Goal: Information Seeking & Learning: Learn about a topic

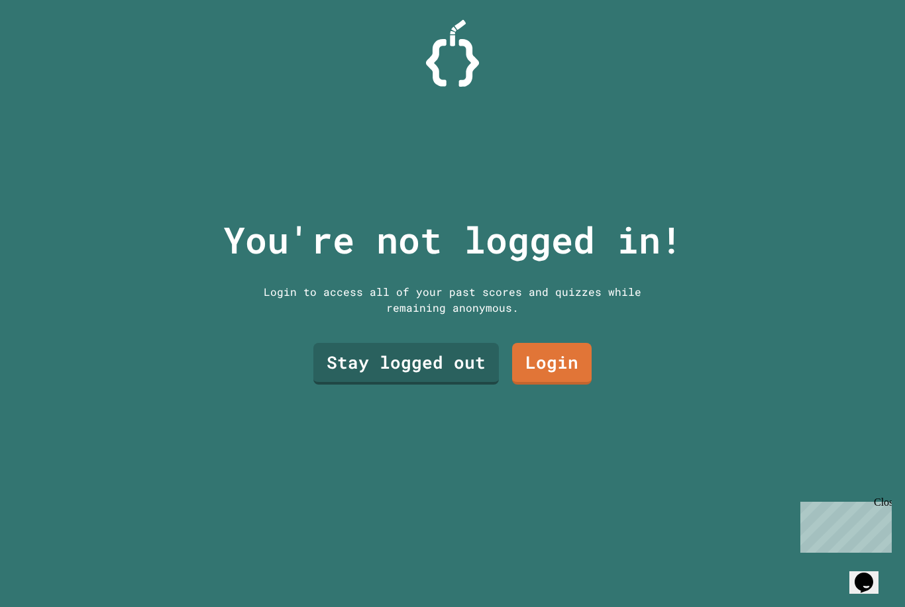
click at [436, 370] on link "Stay logged out" at bounding box center [405, 364] width 185 height 42
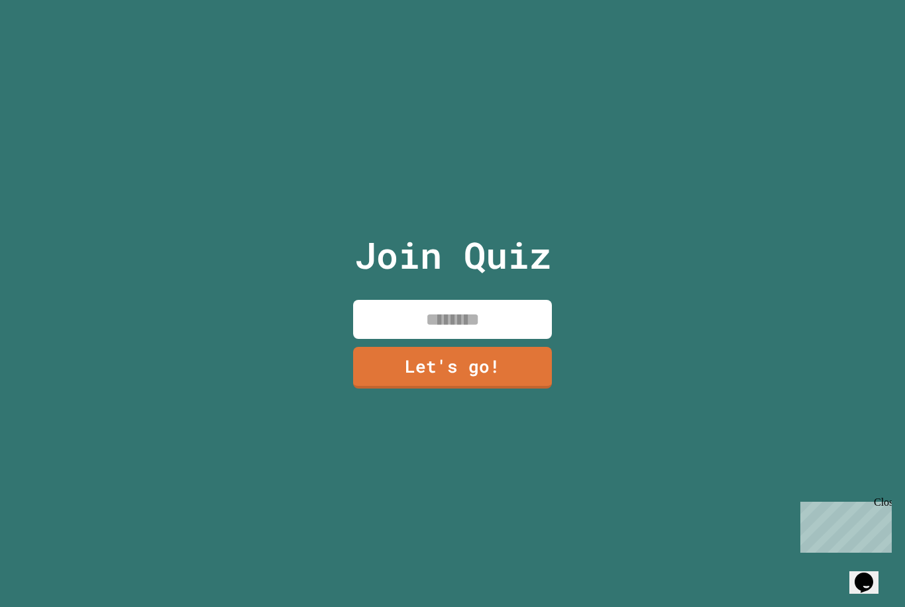
click at [513, 339] on input at bounding box center [452, 319] width 199 height 39
type input "*******"
click at [478, 415] on div "Join Quiz ******* Let's go!" at bounding box center [452, 303] width 223 height 607
click at [478, 411] on div "Join Quiz ******* Let's go!" at bounding box center [452, 303] width 223 height 607
click at [490, 335] on input "*******" at bounding box center [452, 319] width 199 height 39
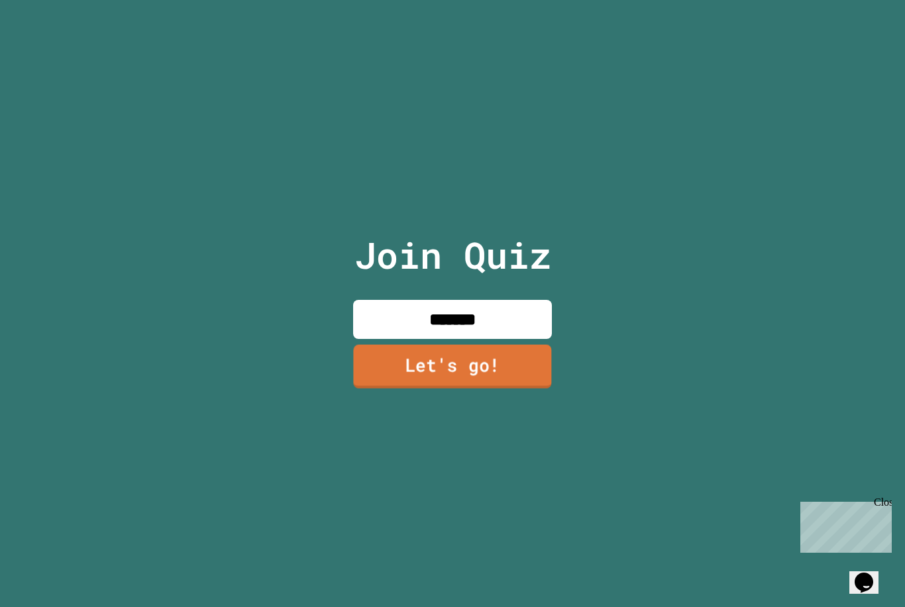
click at [484, 382] on link "Let's go!" at bounding box center [452, 366] width 198 height 44
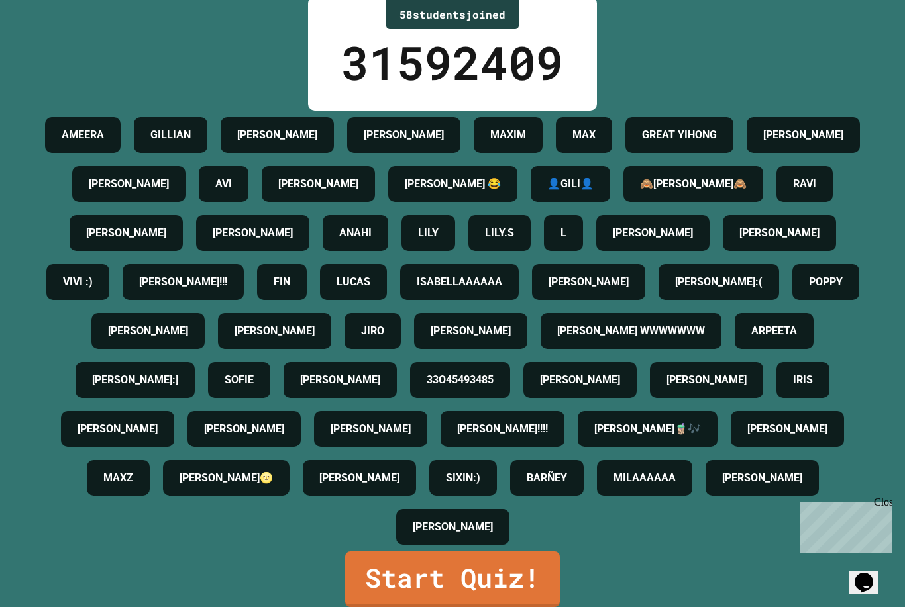
scroll to position [42, 0]
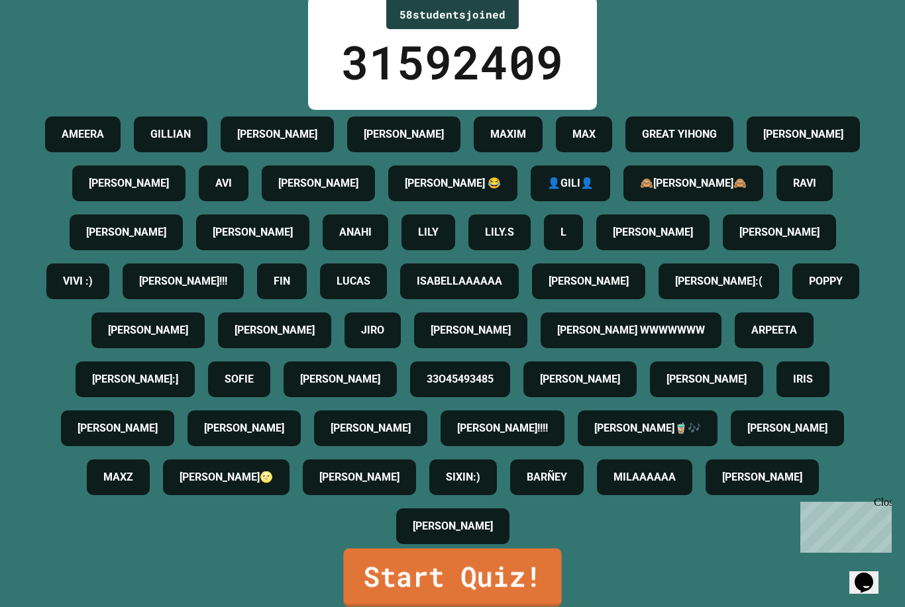
click at [445, 573] on link "Start Quiz!" at bounding box center [452, 577] width 218 height 58
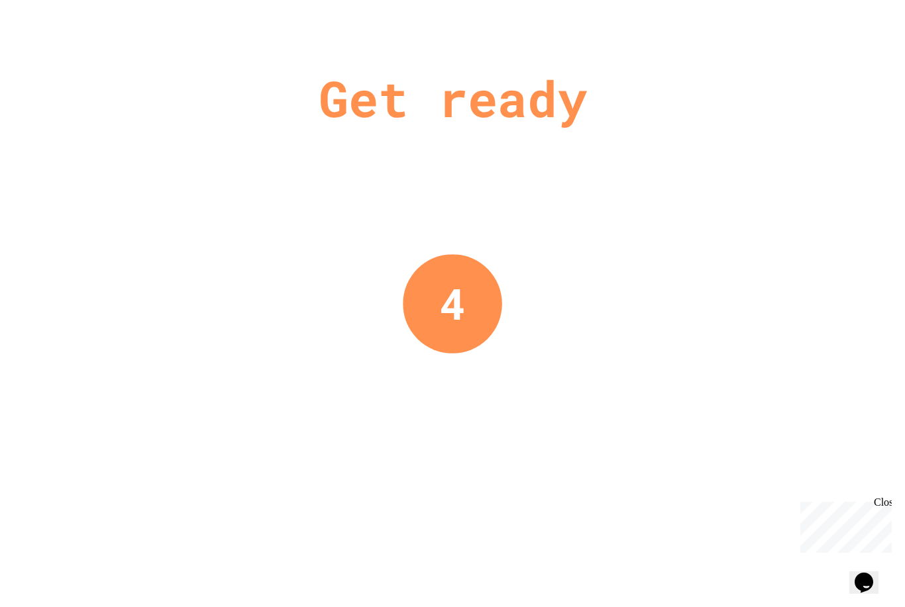
scroll to position [0, 0]
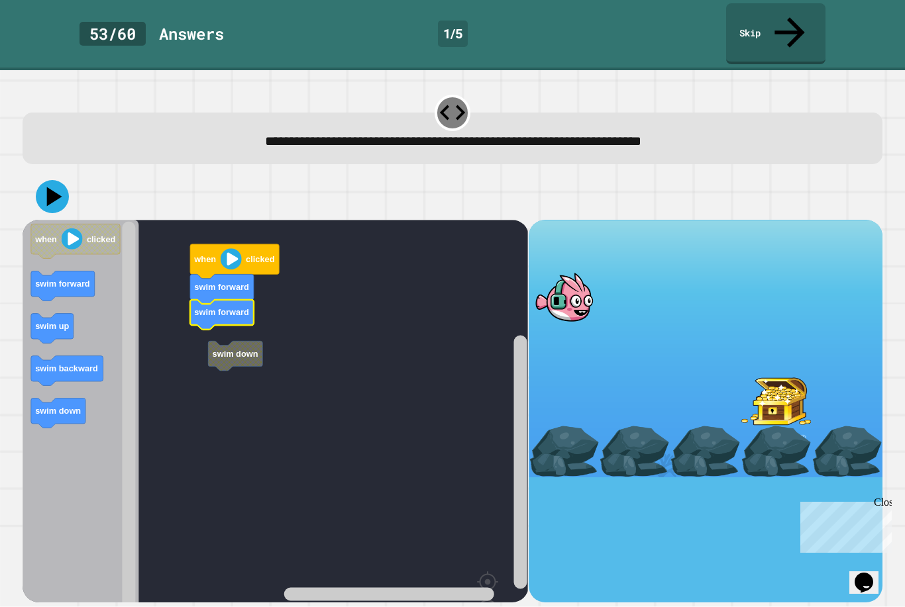
click at [222, 280] on g "swim down when clicked swim forward swim forward" at bounding box center [282, 447] width 518 height 454
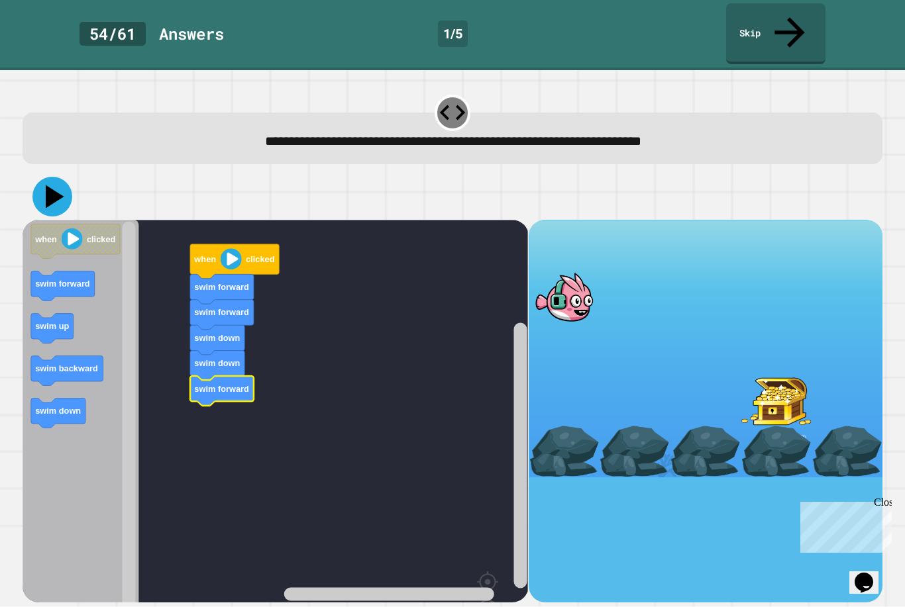
click at [53, 177] on icon at bounding box center [52, 197] width 40 height 40
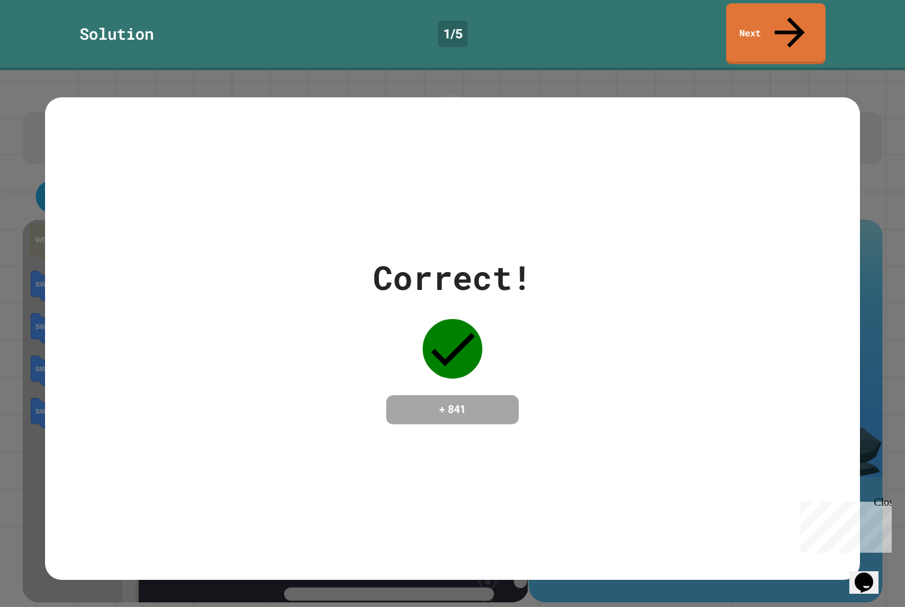
click at [433, 334] on div at bounding box center [452, 349] width 66 height 66
click at [340, 290] on div "Correct! + 841" at bounding box center [452, 339] width 814 height 172
click at [788, 20] on icon at bounding box center [788, 30] width 41 height 47
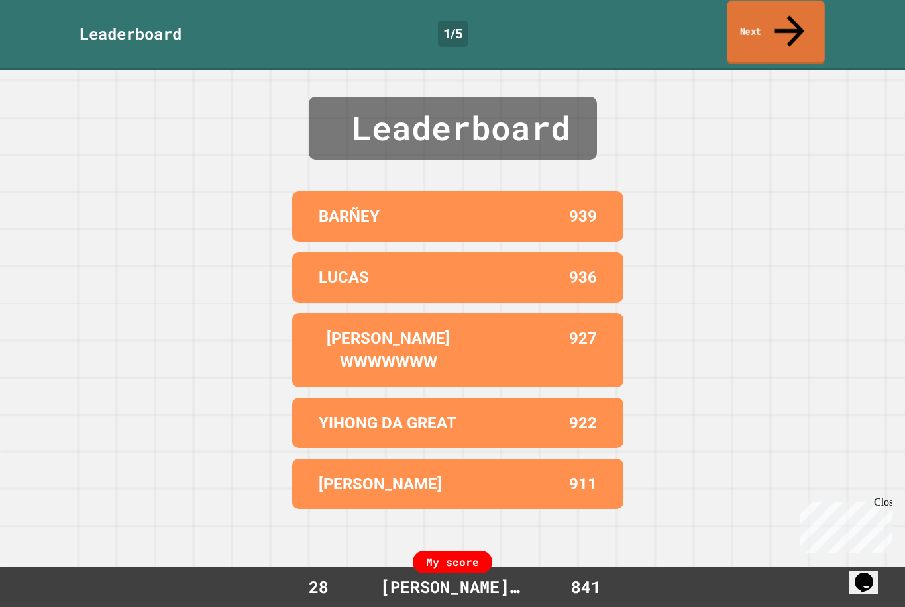
click at [778, 28] on link "Next" at bounding box center [776, 33] width 98 height 64
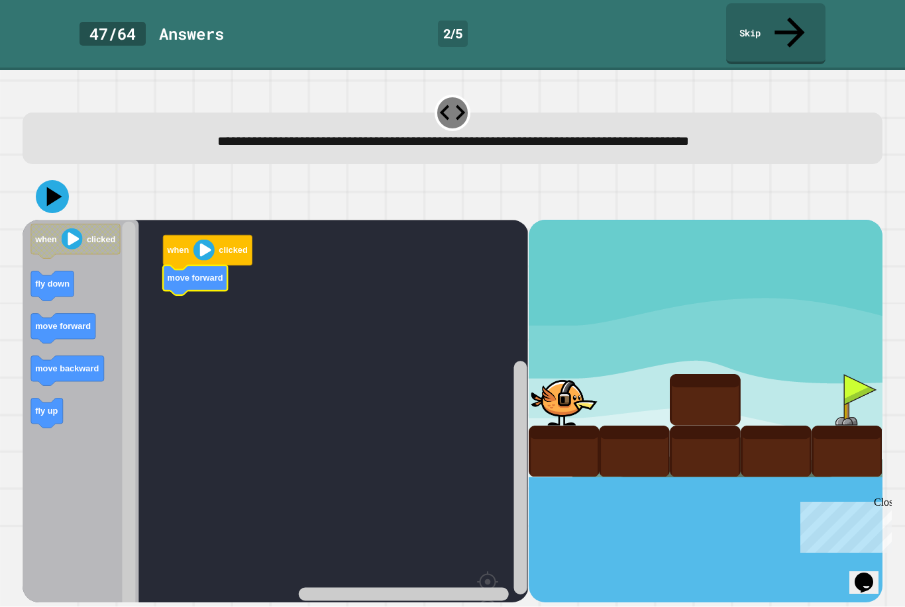
click at [84, 375] on icon "Blockly Workspace" at bounding box center [81, 447] width 116 height 454
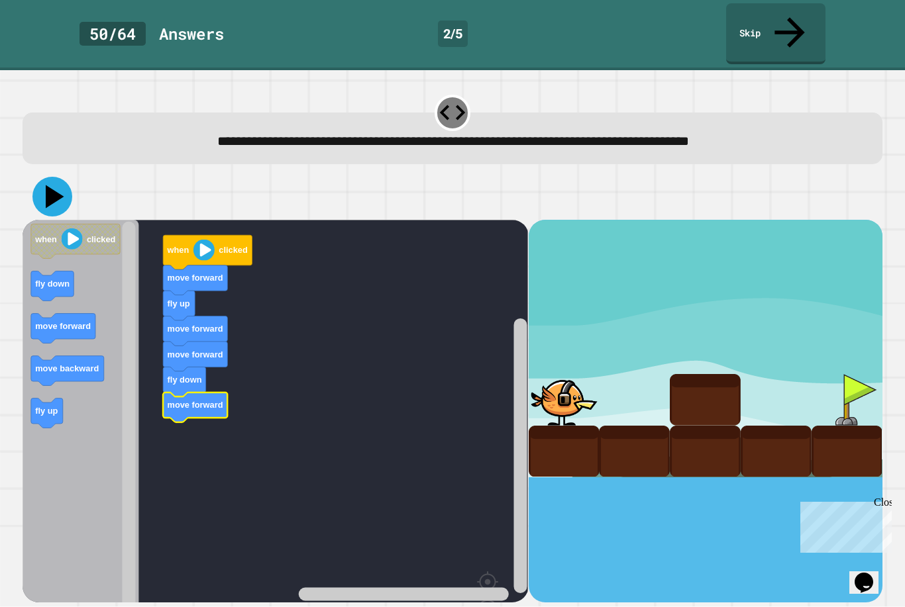
click at [51, 185] on icon at bounding box center [55, 196] width 19 height 23
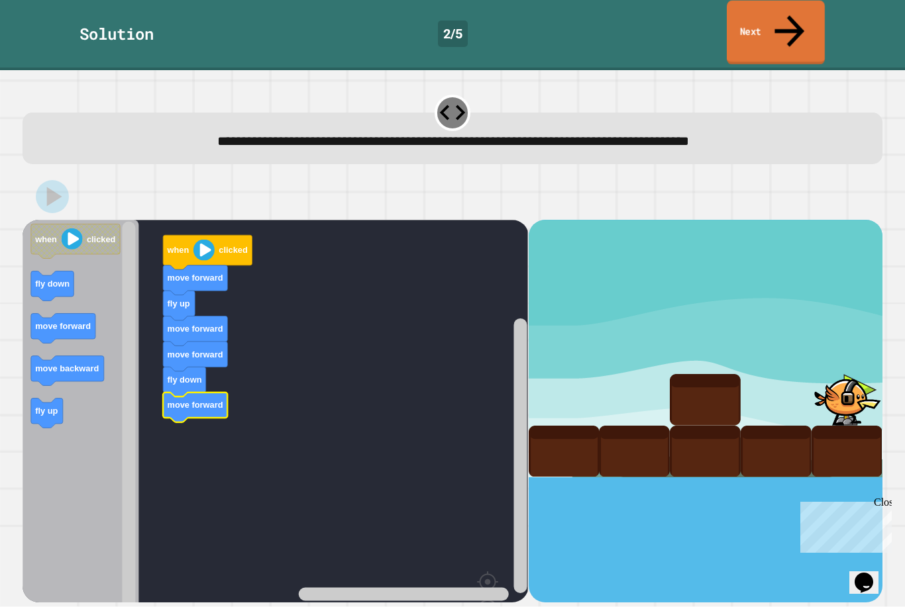
click at [784, 12] on icon at bounding box center [789, 30] width 44 height 47
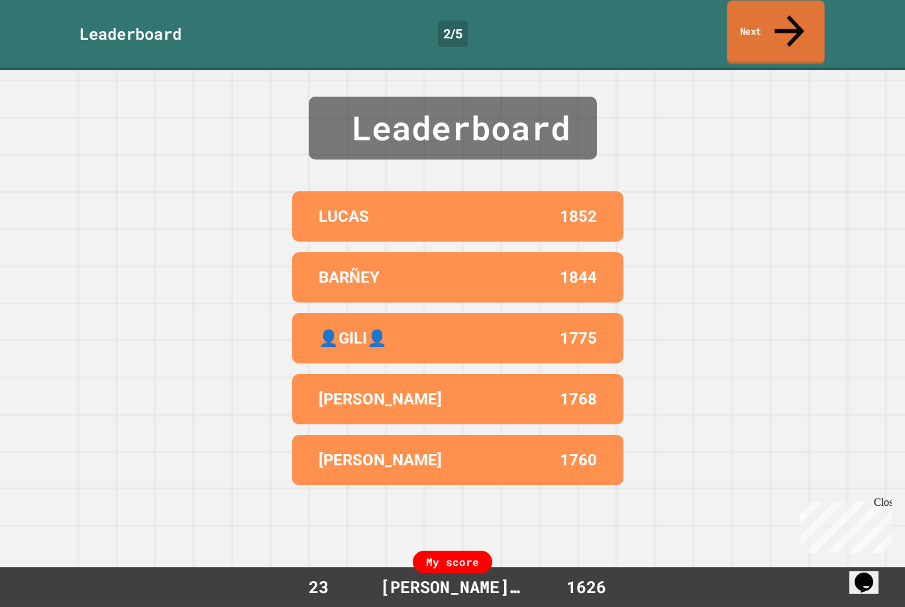
click at [774, 13] on link "Next" at bounding box center [775, 33] width 97 height 64
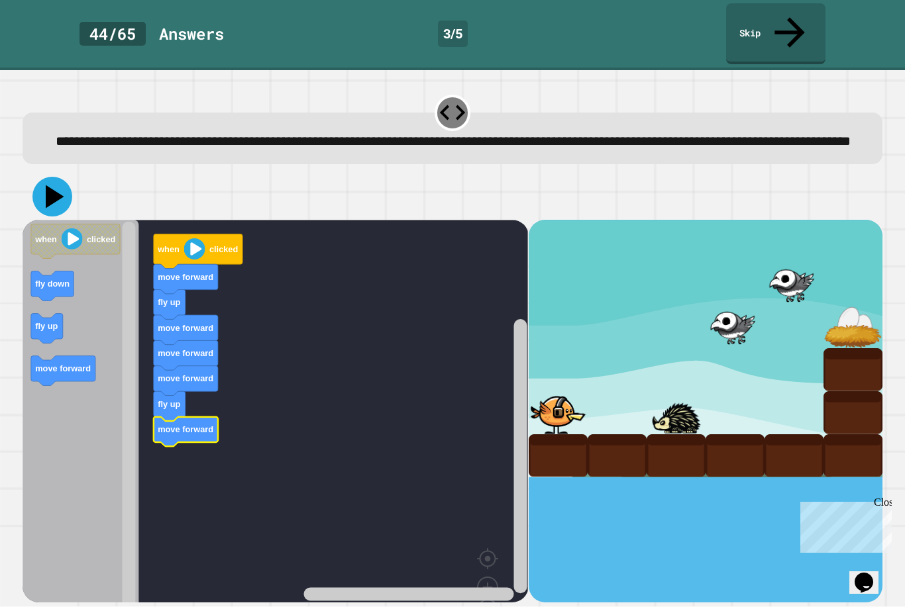
click at [51, 199] on icon at bounding box center [52, 197] width 40 height 40
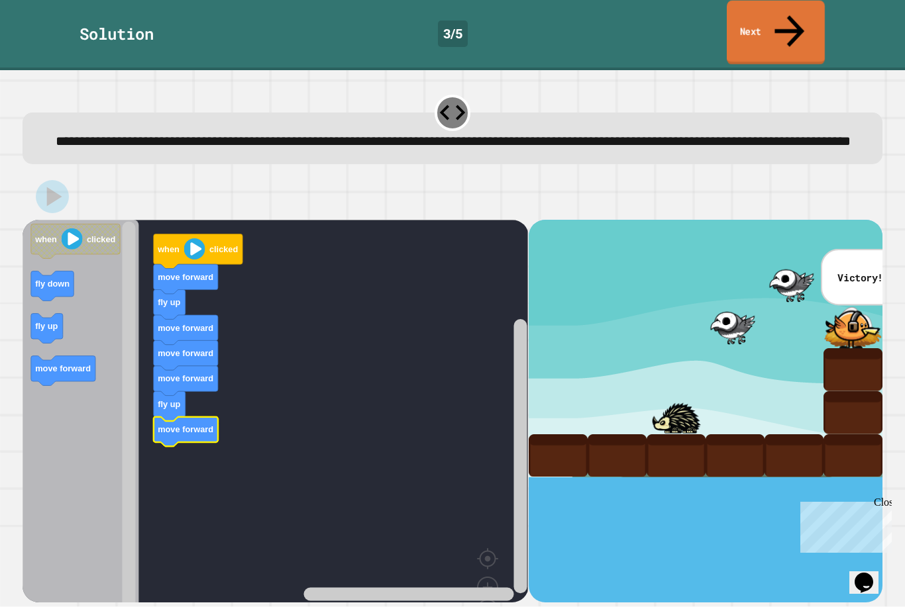
click at [788, 26] on link "Next" at bounding box center [776, 33] width 98 height 64
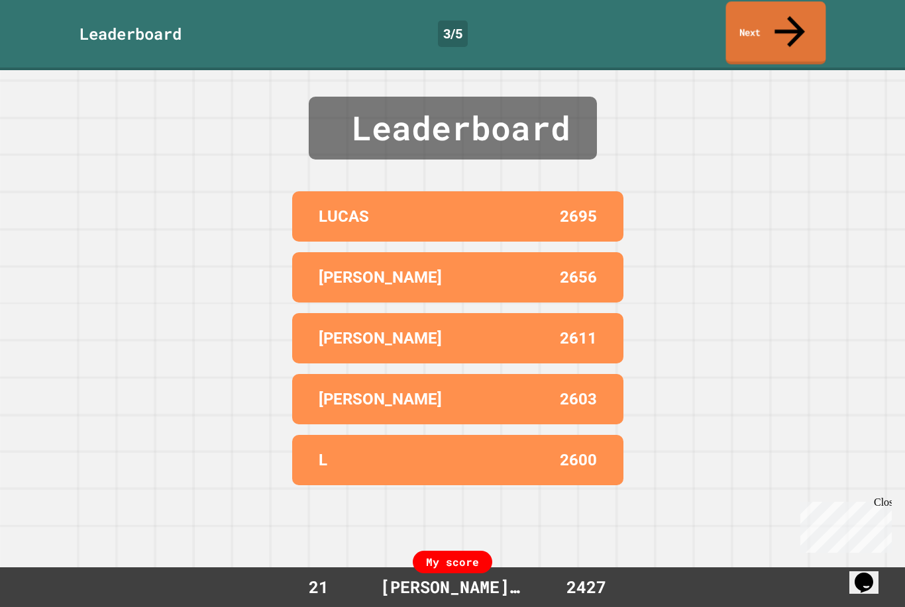
click at [779, 30] on link "Next" at bounding box center [776, 32] width 100 height 63
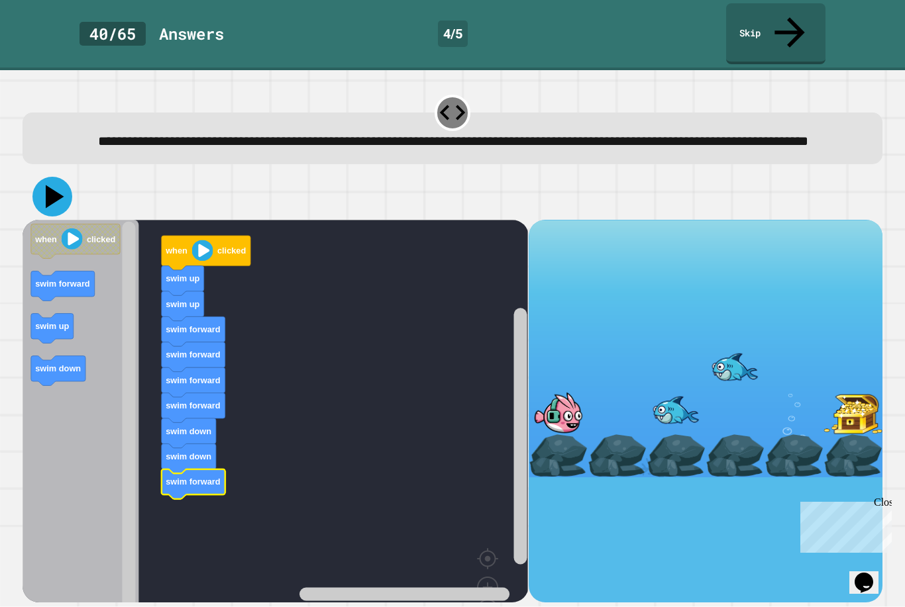
click at [47, 188] on icon at bounding box center [52, 197] width 40 height 40
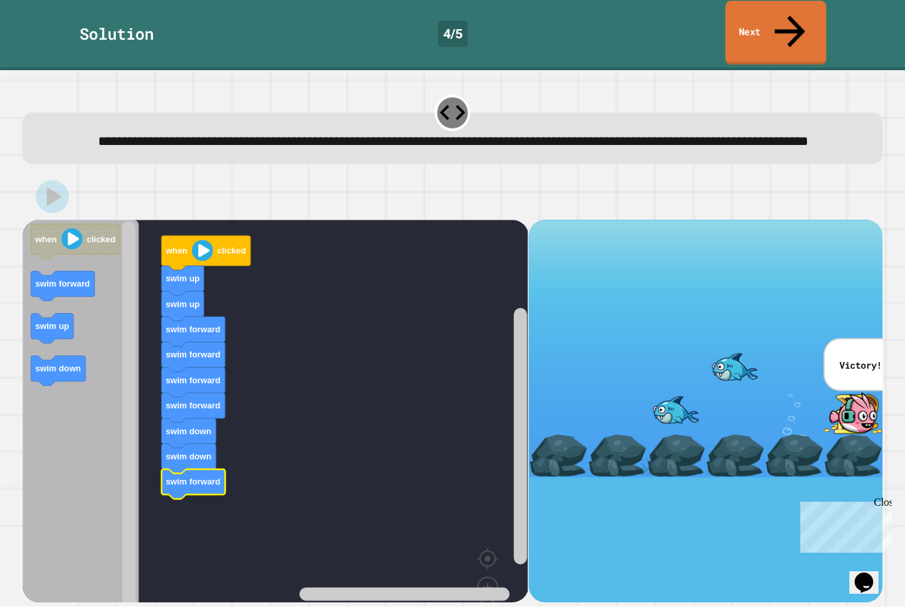
click at [776, 28] on link "Next" at bounding box center [775, 33] width 101 height 64
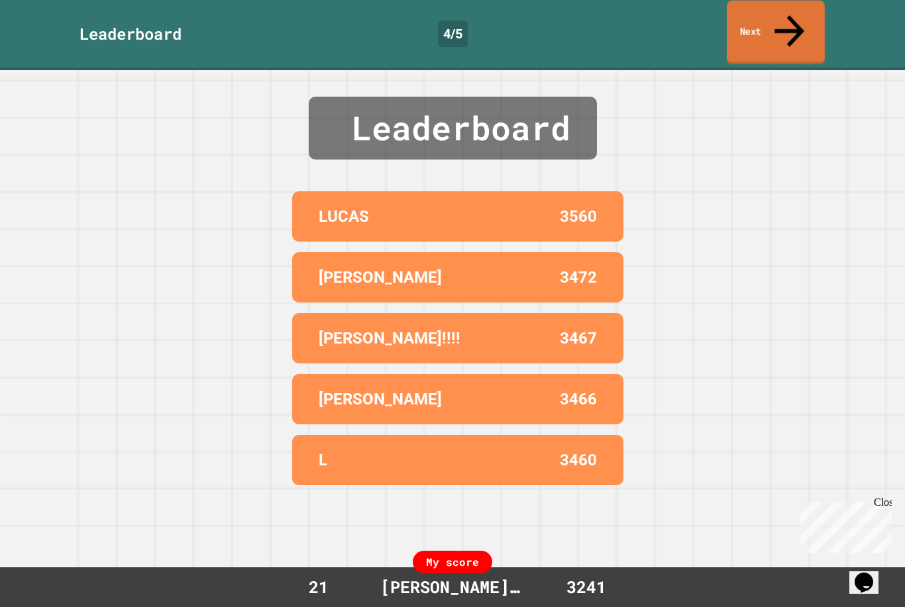
click at [768, 26] on link "Next" at bounding box center [776, 33] width 98 height 64
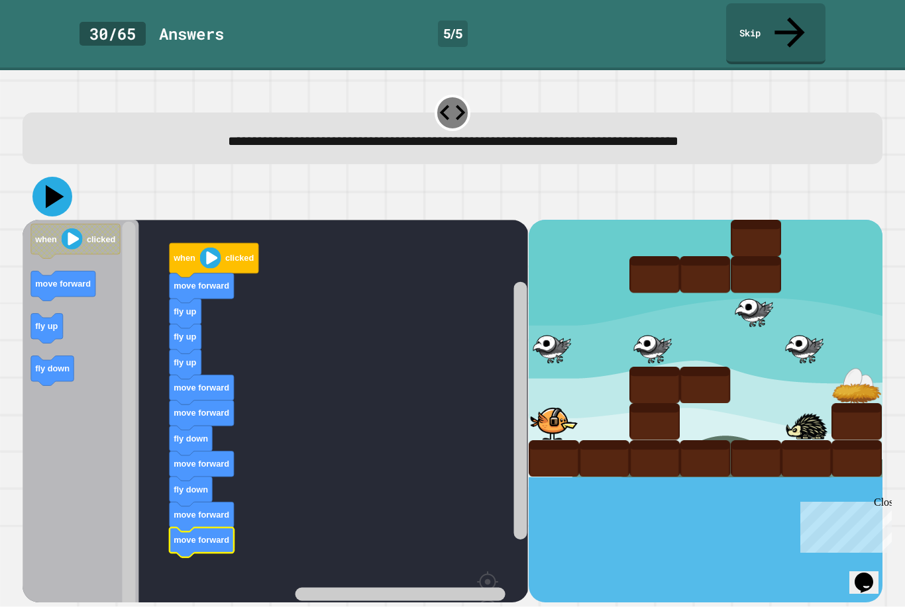
click at [54, 185] on icon at bounding box center [55, 196] width 19 height 23
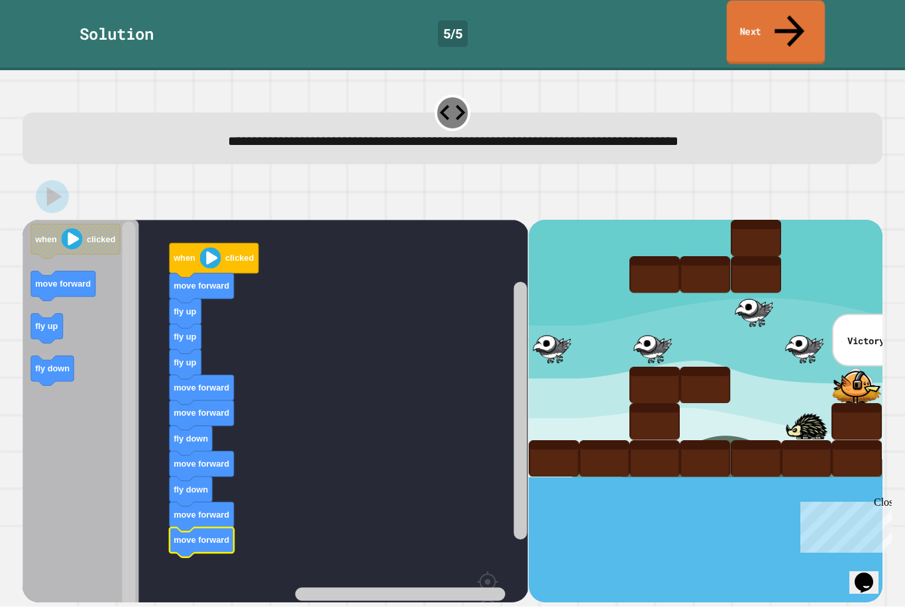
click at [782, 21] on link "Next" at bounding box center [776, 33] width 98 height 64
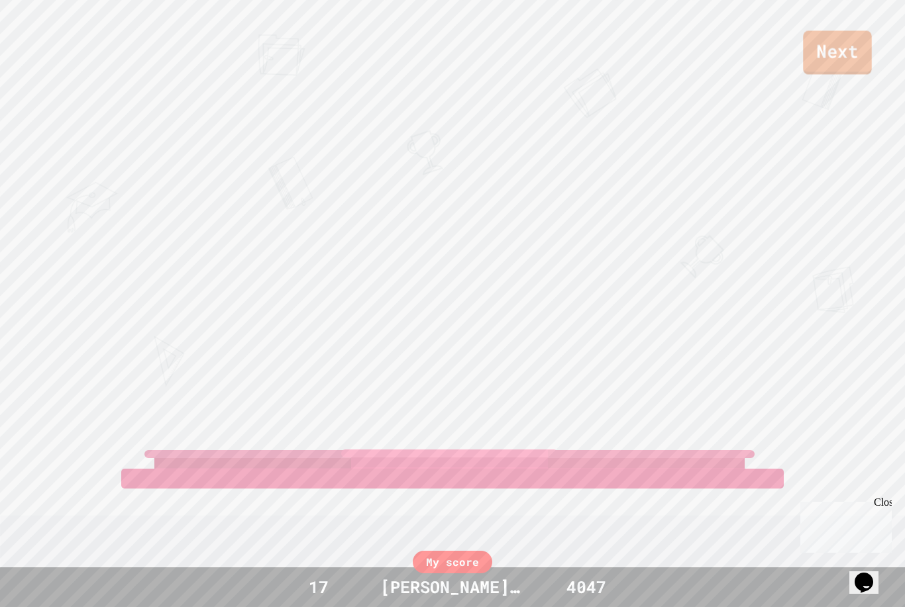
click at [841, 62] on link "Next" at bounding box center [837, 52] width 68 height 44
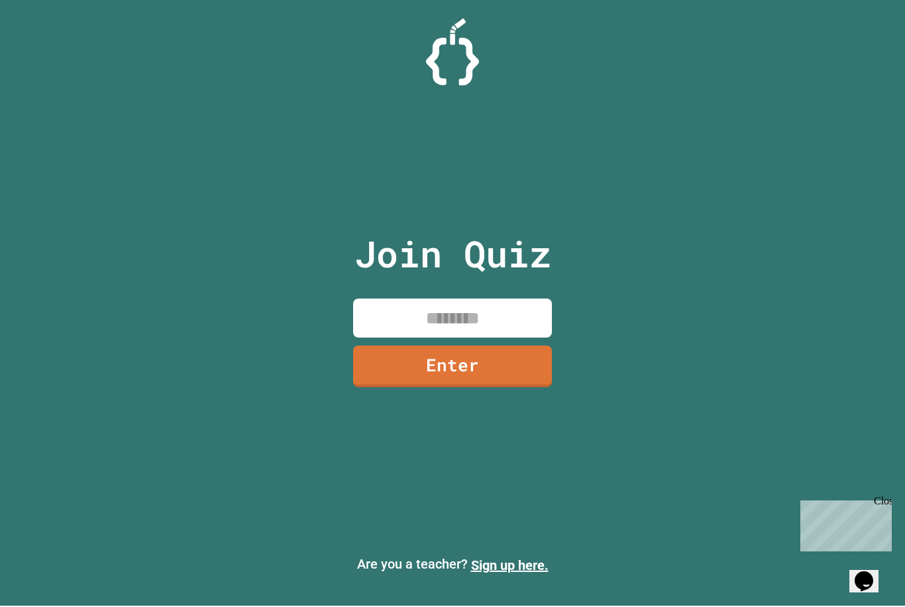
scroll to position [1, 0]
